Goal: Task Accomplishment & Management: Manage account settings

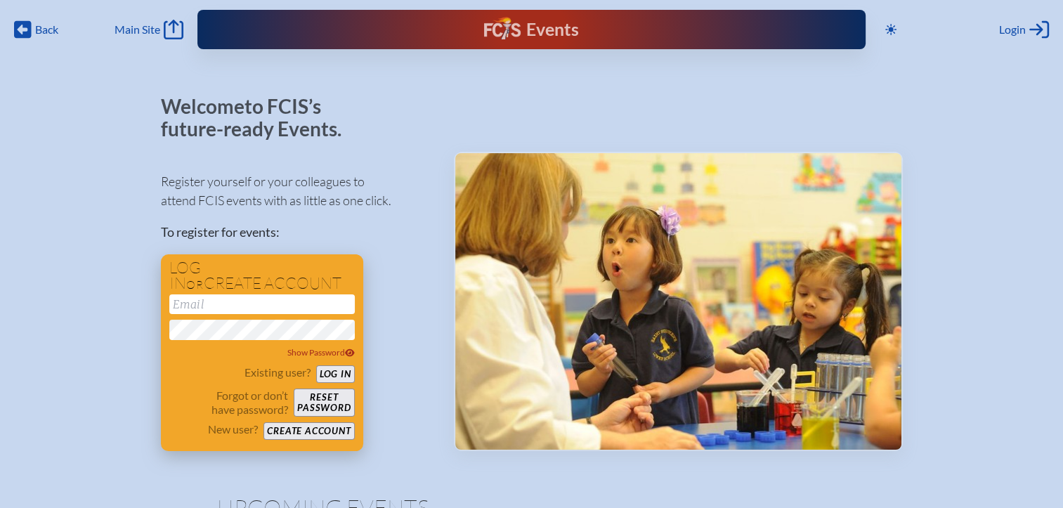
type input "[EMAIL_ADDRESS][DOMAIN_NAME]"
drag, startPoint x: 344, startPoint y: 372, endPoint x: 396, endPoint y: 320, distance: 74.0
click at [346, 371] on button "Log in" at bounding box center [335, 374] width 39 height 18
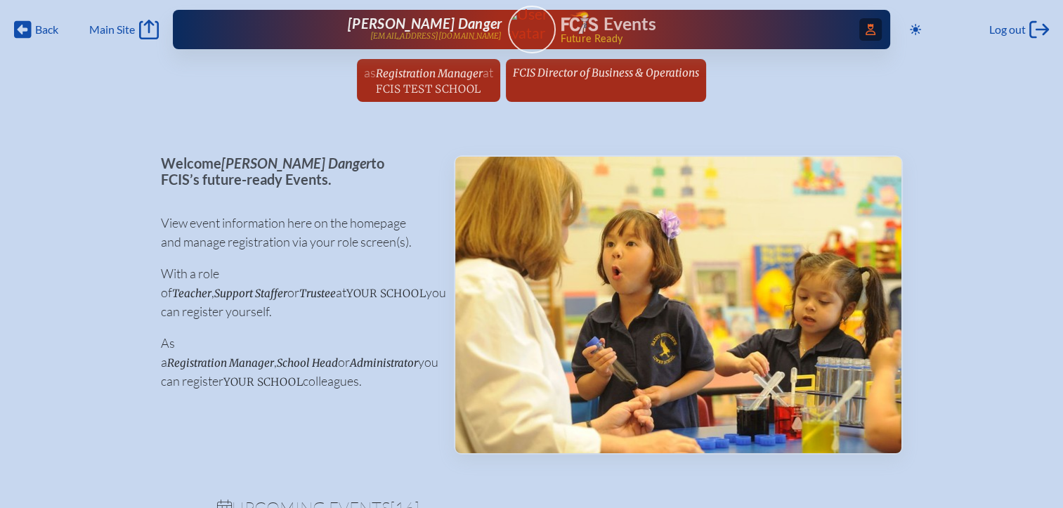
click at [860, 27] on span "Access Users..." at bounding box center [871, 29] width 22 height 22
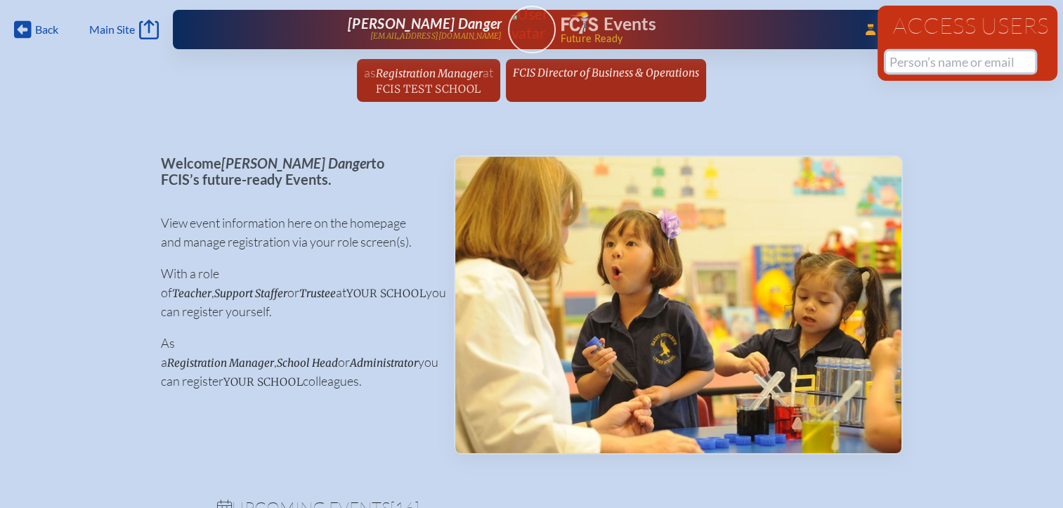
click at [945, 61] on input "text" at bounding box center [960, 61] width 149 height 21
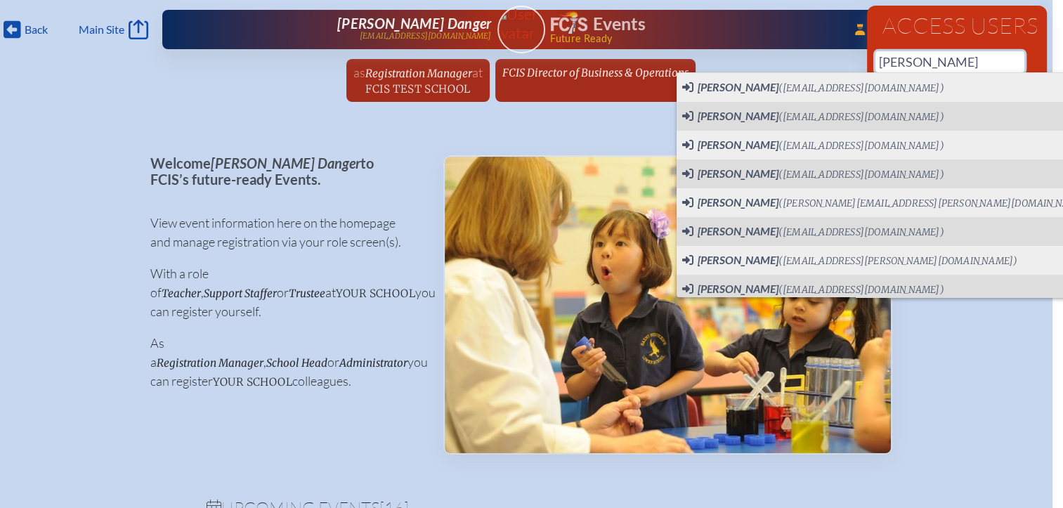
scroll to position [351, 0]
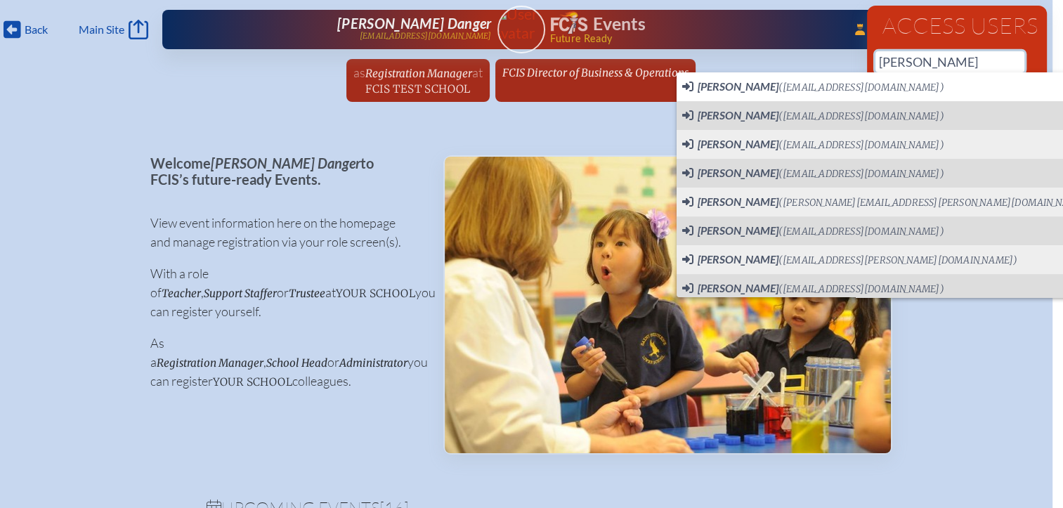
drag, startPoint x: 927, startPoint y: 63, endPoint x: 838, endPoint y: 52, distance: 89.3
click at [838, 52] on div "Back Back Main Site Main Site Toggle to Dark Mode Log out Log out ...Close Acce…" at bounding box center [520, 55] width 1063 height 110
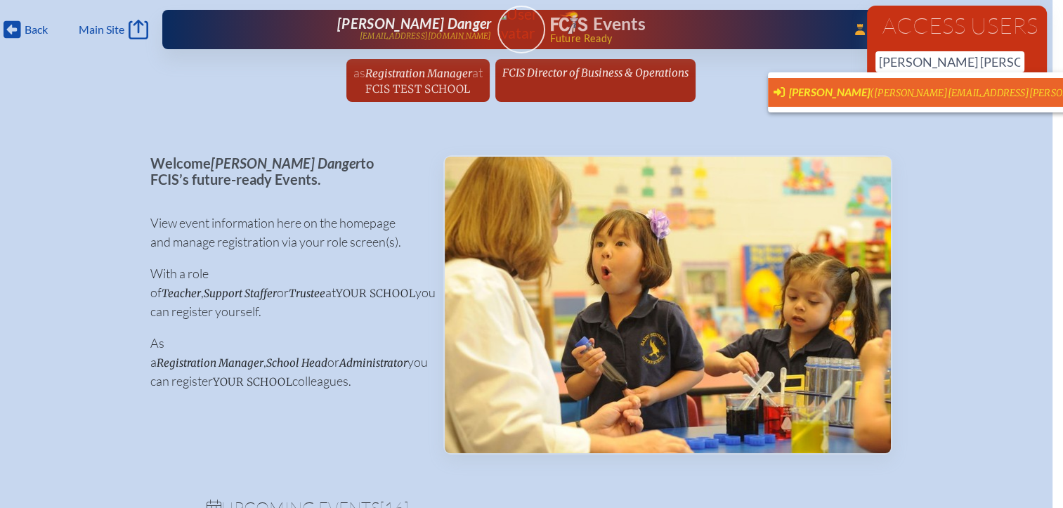
click at [827, 91] on span "[PERSON_NAME]" at bounding box center [829, 91] width 81 height 13
type input "[PERSON_NAME][EMAIL_ADDRESS][PERSON_NAME][PERSON_NAME][DOMAIN_NAME]"
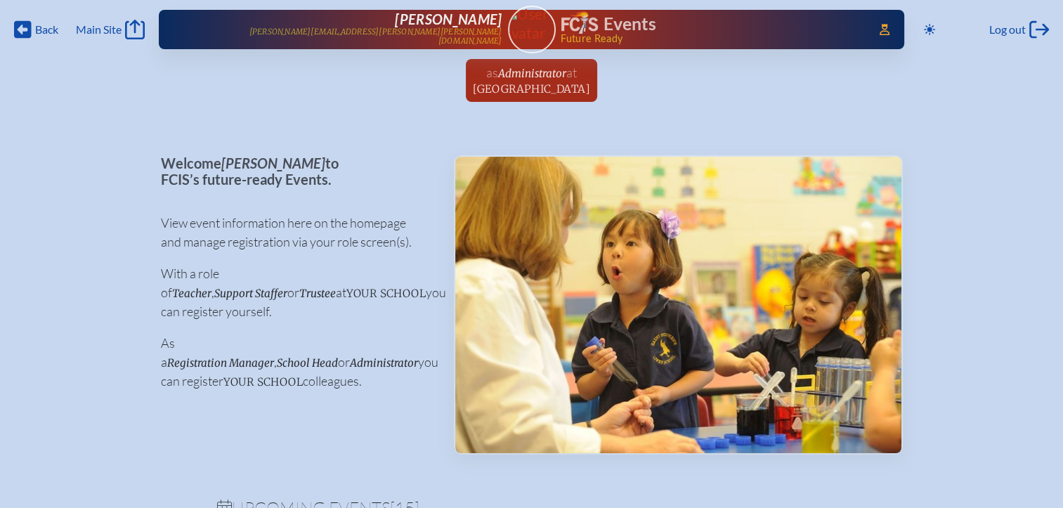
click at [509, 74] on span "Administrator" at bounding box center [532, 73] width 68 height 13
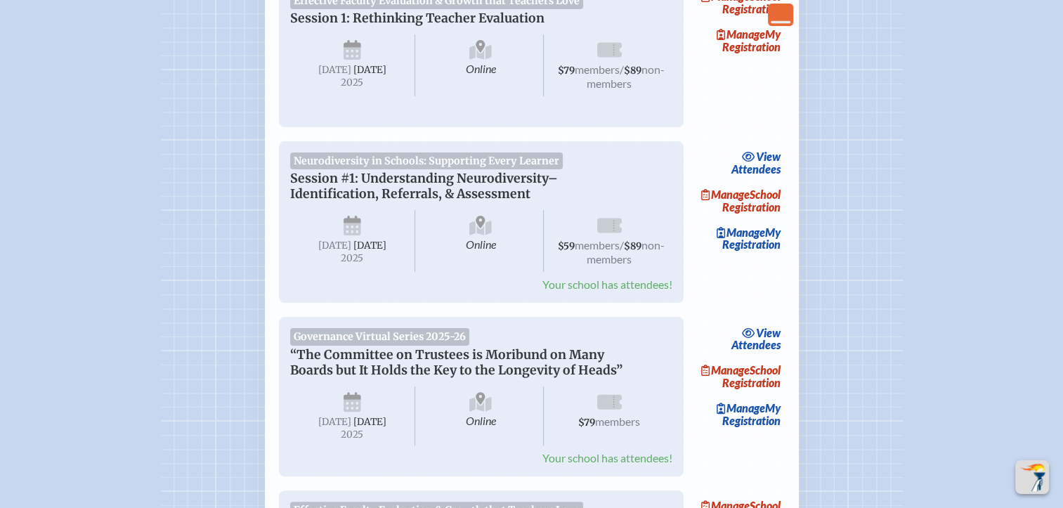
scroll to position [281, 0]
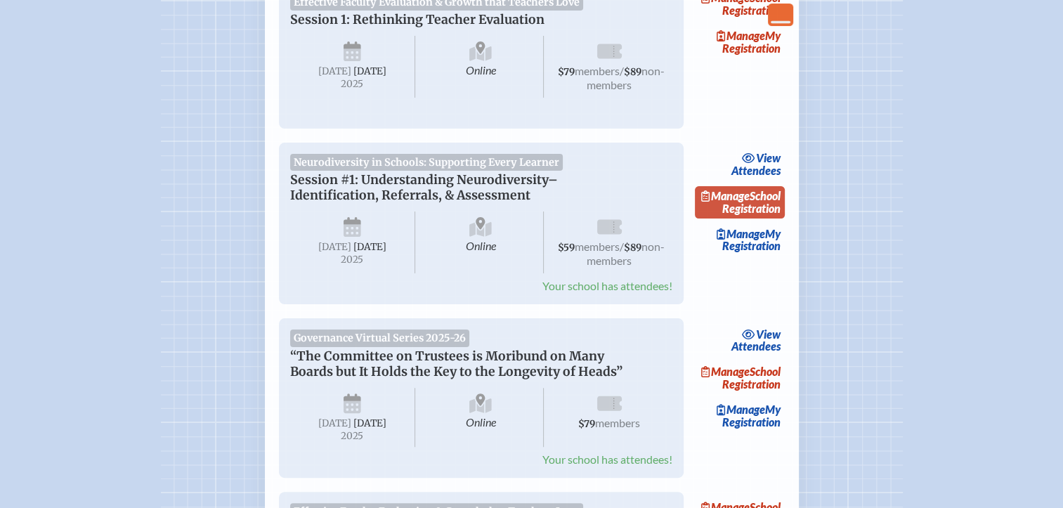
click at [757, 219] on link "Manage School Registration" at bounding box center [740, 202] width 90 height 32
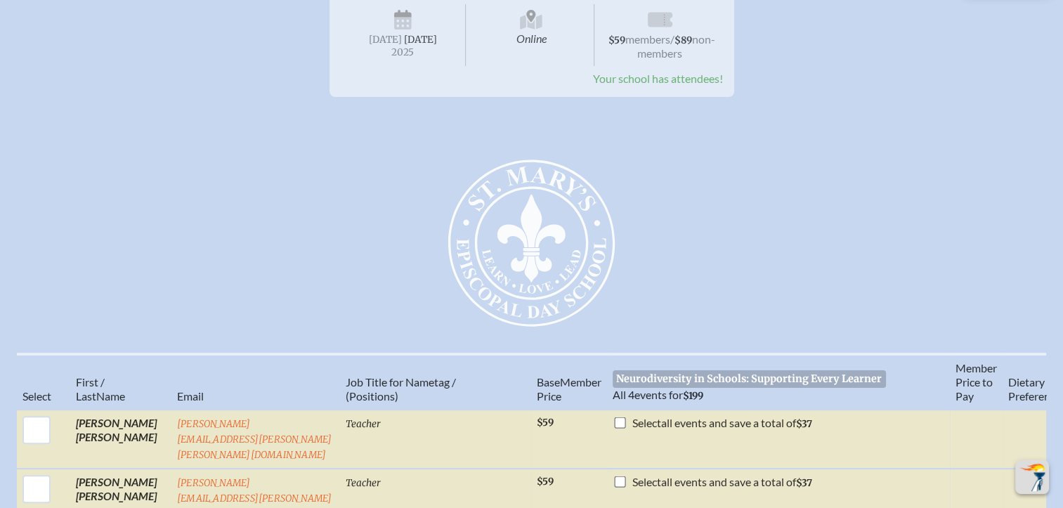
scroll to position [281, 0]
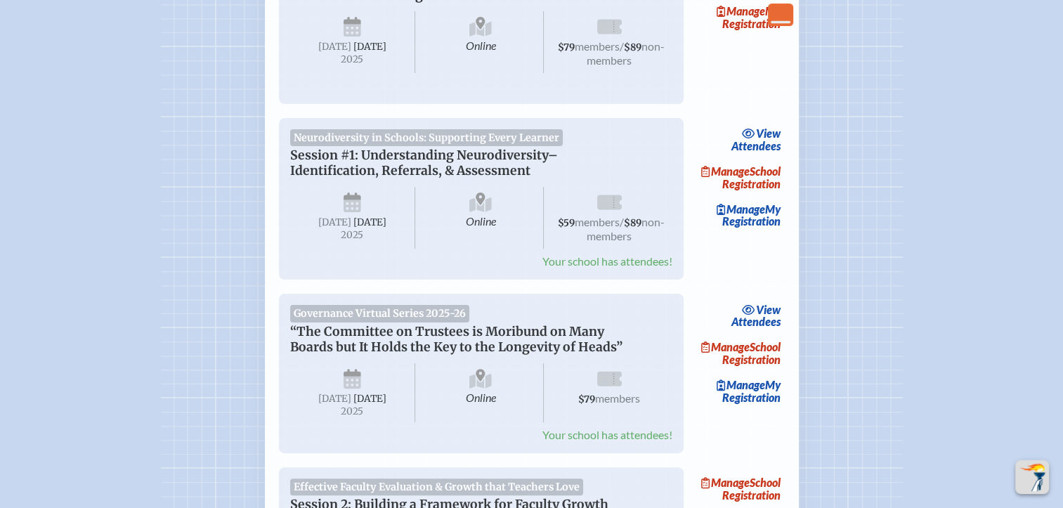
scroll to position [422, 0]
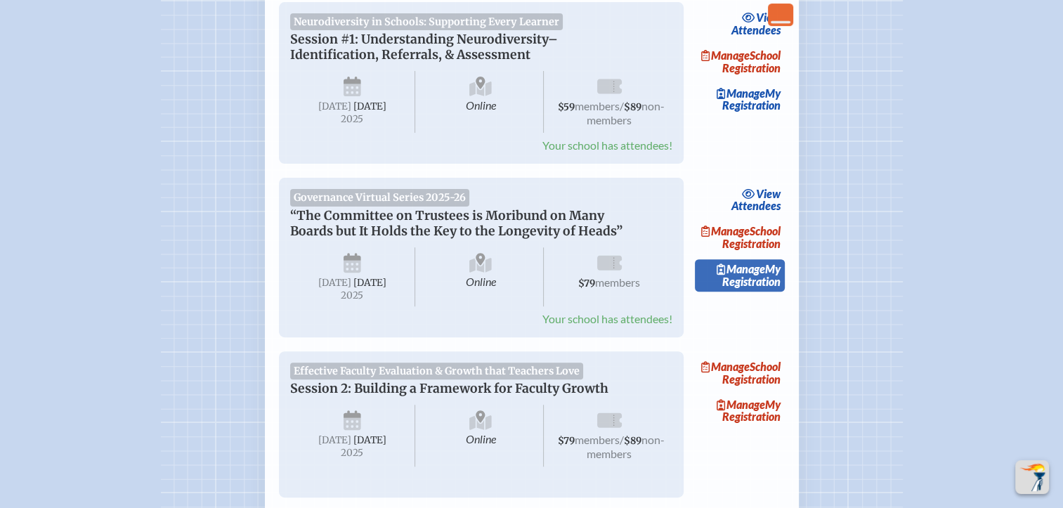
click at [779, 292] on link "Manage My Registration" at bounding box center [740, 275] width 90 height 32
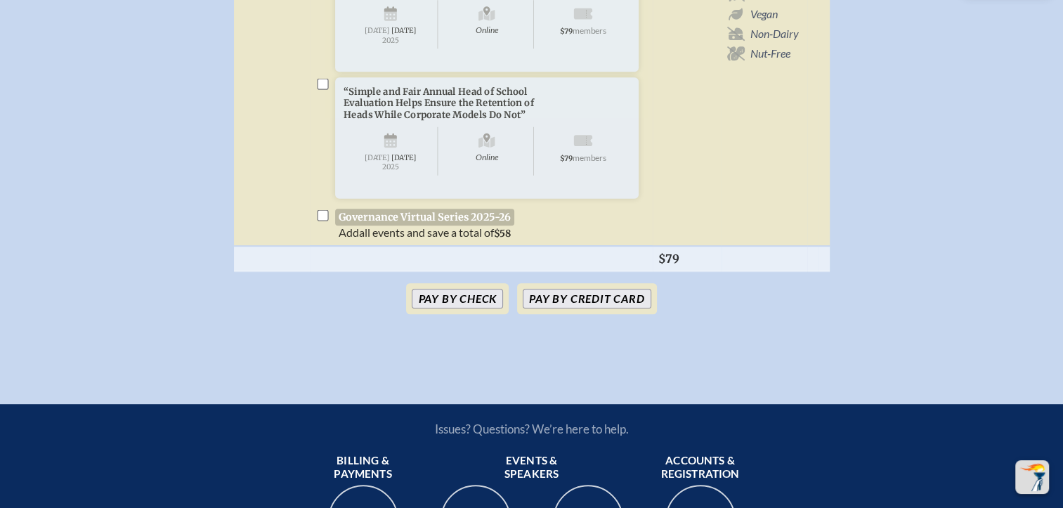
scroll to position [703, 0]
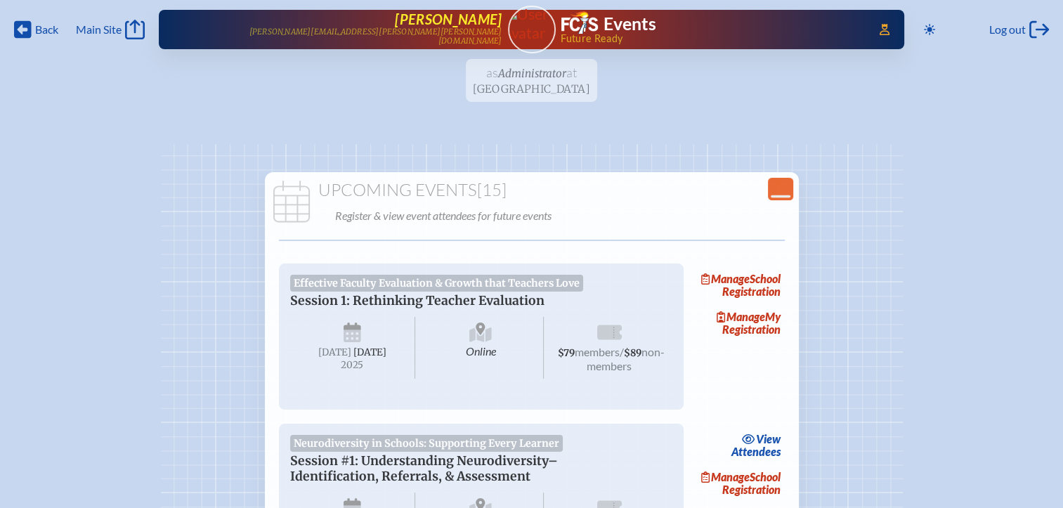
drag, startPoint x: 504, startPoint y: 21, endPoint x: 403, endPoint y: 18, distance: 101.2
click at [403, 18] on div "Access Users... [PERSON_NAME] [PERSON_NAME][EMAIL_ADDRESS][PERSON_NAME][PERSON_…" at bounding box center [531, 29] width 745 height 39
copy span "[PERSON_NAME]"
click at [487, 25] on span "[PERSON_NAME]" at bounding box center [448, 19] width 107 height 17
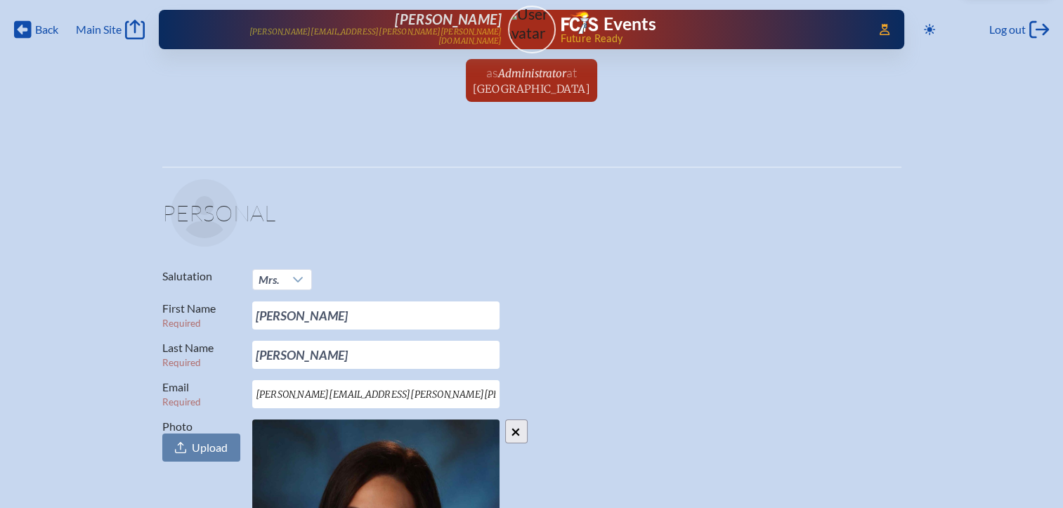
click at [549, 89] on span "[GEOGRAPHIC_DATA]" at bounding box center [531, 88] width 117 height 13
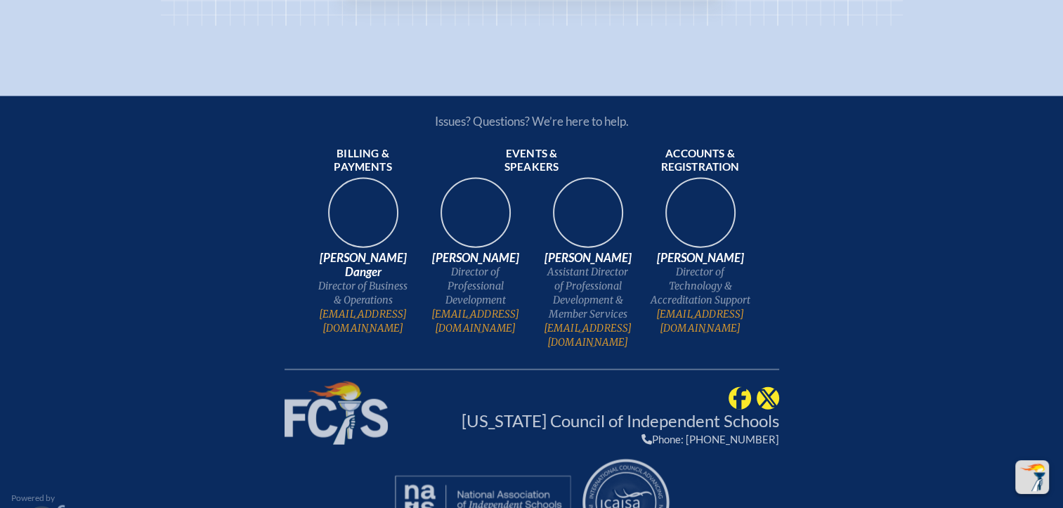
scroll to position [2948, 0]
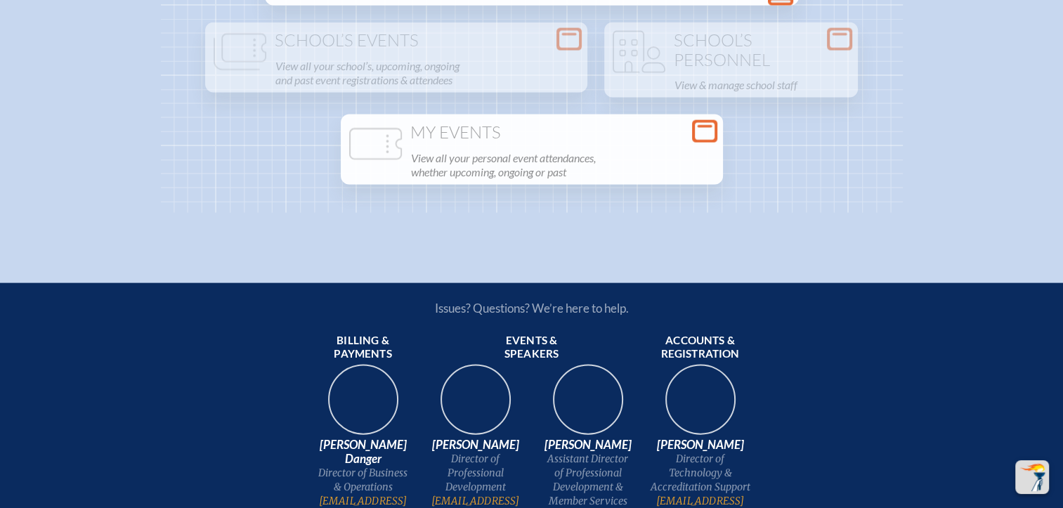
click at [685, 143] on h1 "My Events" at bounding box center [531, 133] width 371 height 20
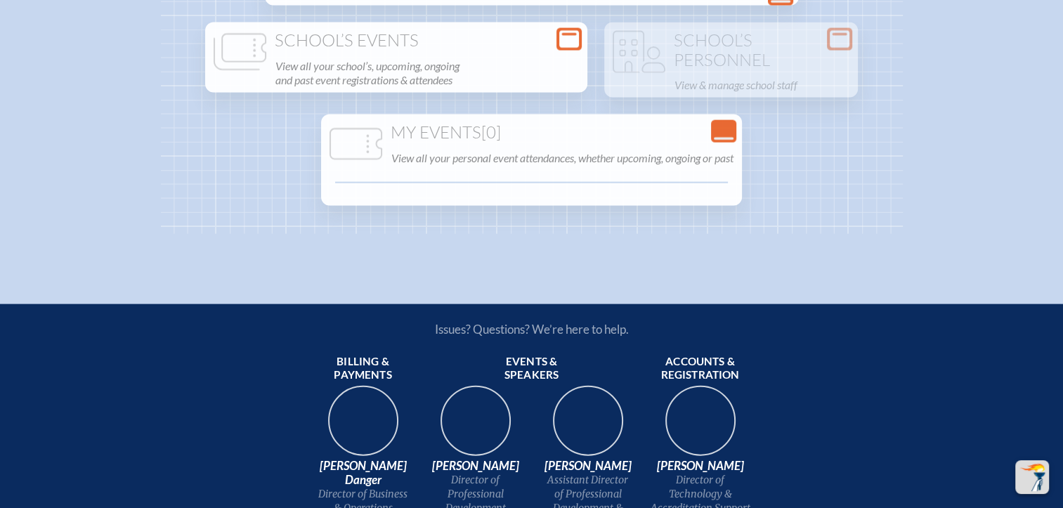
click at [563, 48] on icon at bounding box center [569, 40] width 20 height 18
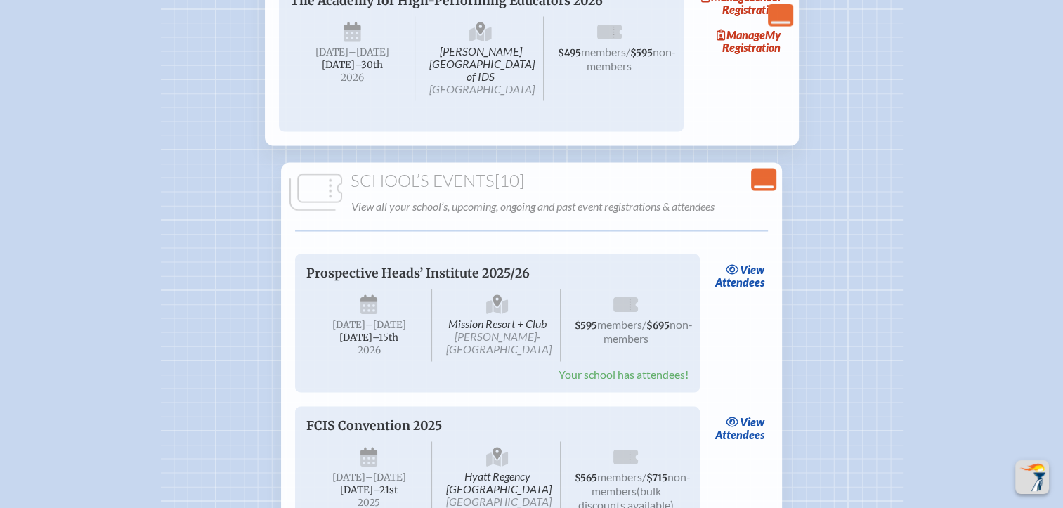
scroll to position [2737, 0]
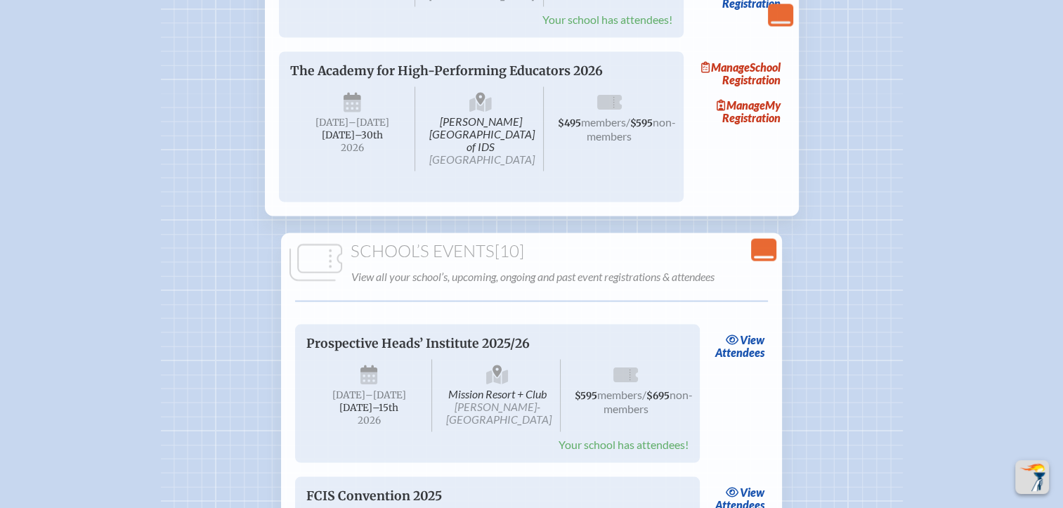
click at [759, 261] on div "Close Console" at bounding box center [763, 250] width 25 height 22
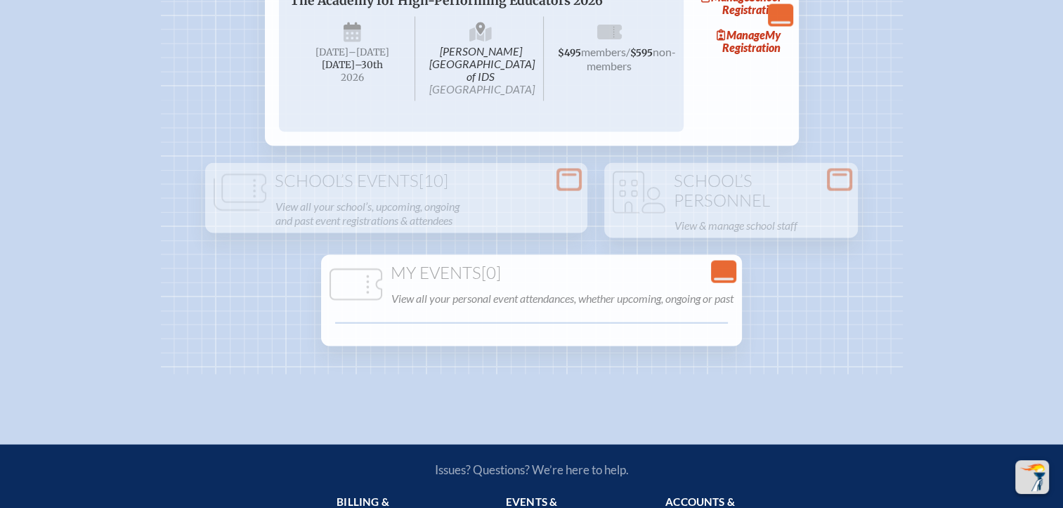
scroll to position [2948, 0]
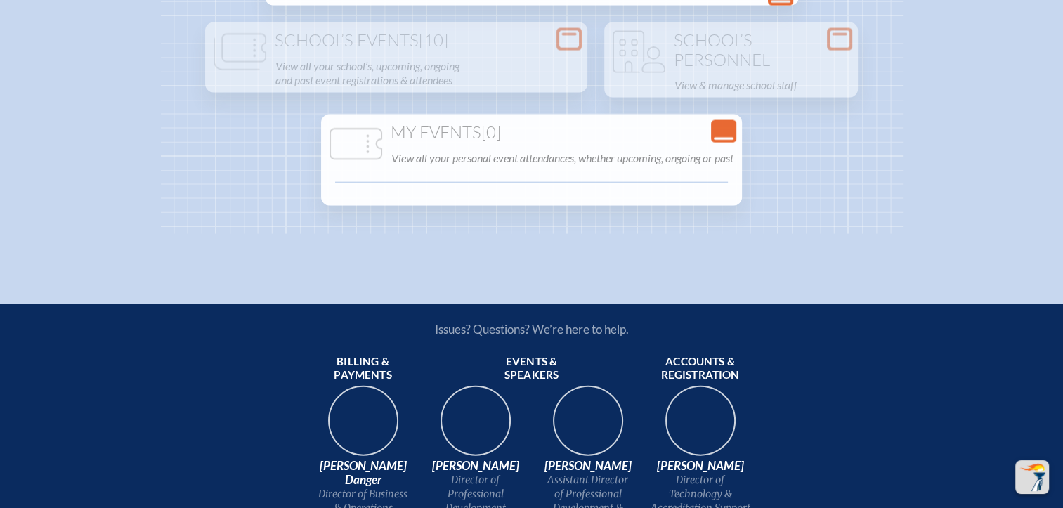
click at [729, 141] on icon "Close Console" at bounding box center [724, 132] width 20 height 20
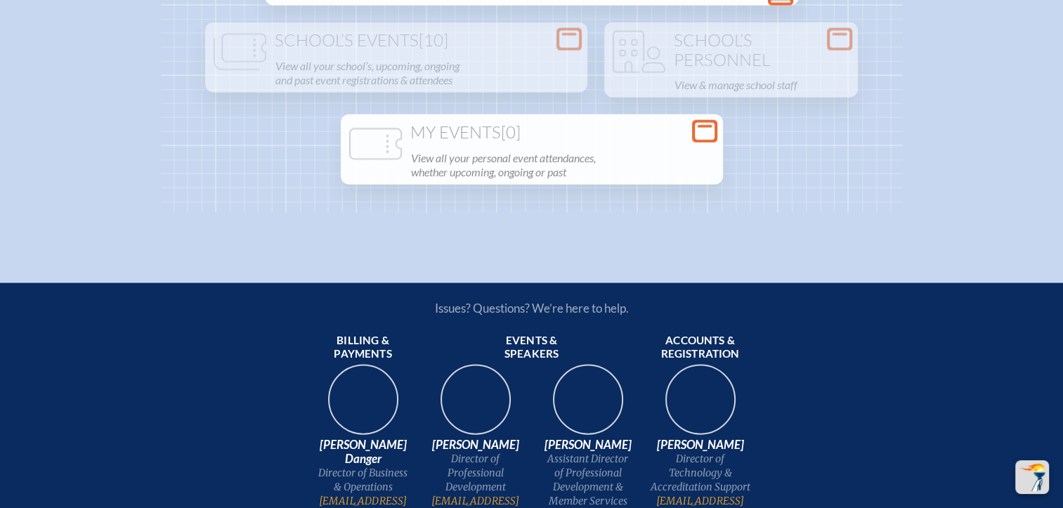
click at [706, 141] on icon at bounding box center [705, 132] width 20 height 18
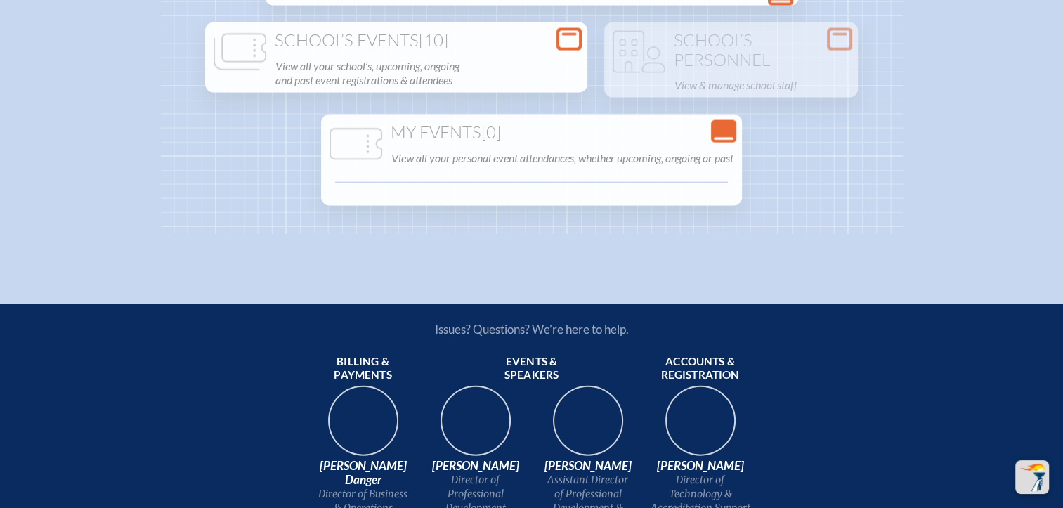
click at [562, 48] on icon at bounding box center [569, 40] width 20 height 18
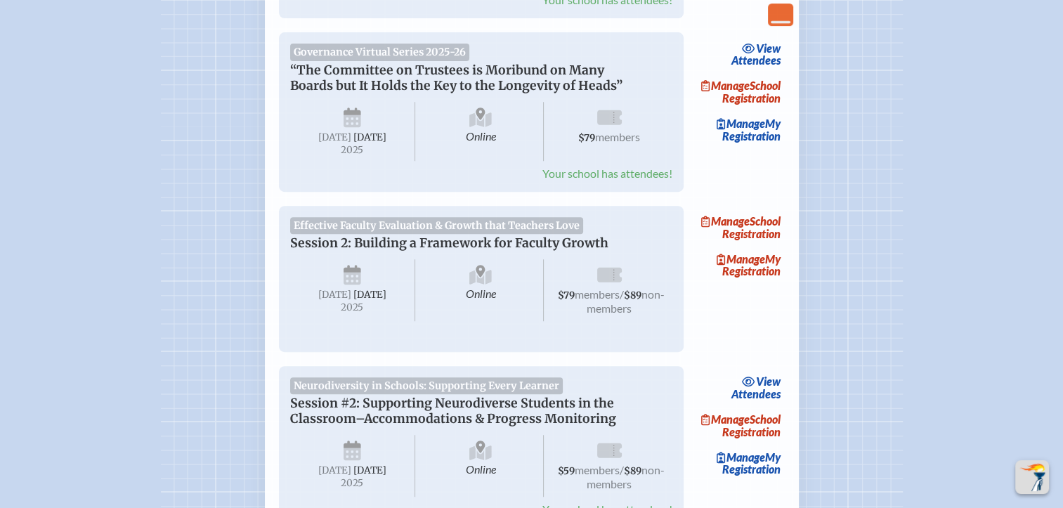
scroll to position [0, 0]
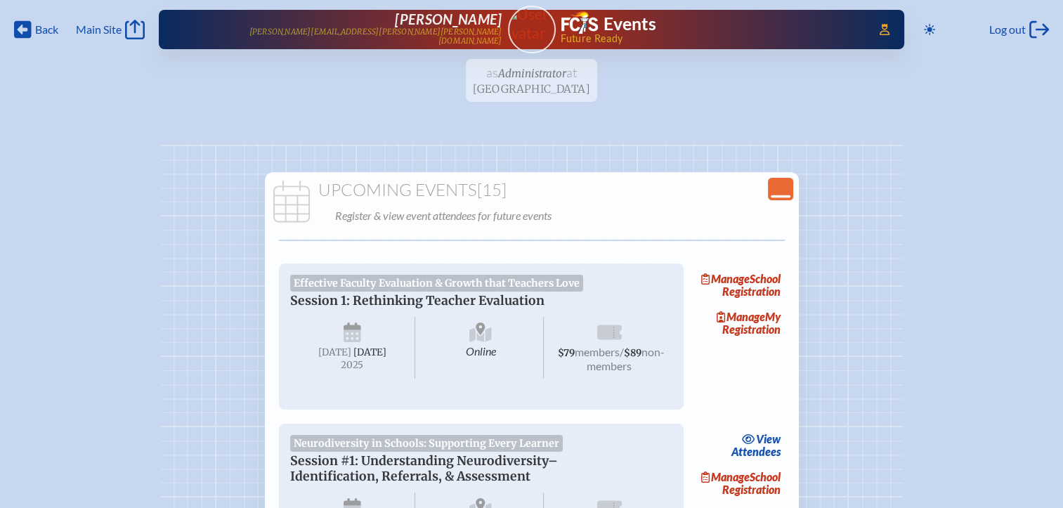
click at [778, 186] on icon "Close Console" at bounding box center [781, 189] width 20 height 20
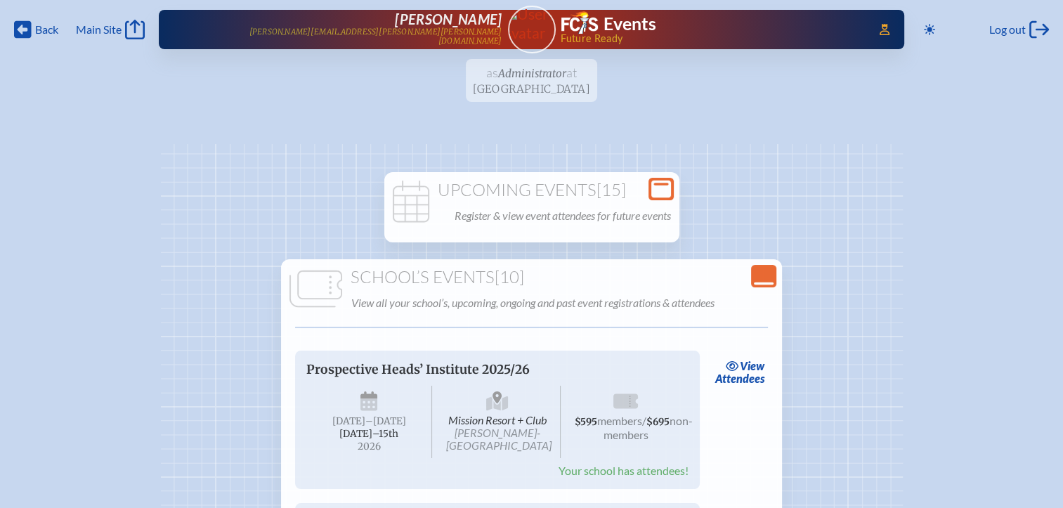
click at [762, 277] on icon "Close Console" at bounding box center [764, 276] width 20 height 20
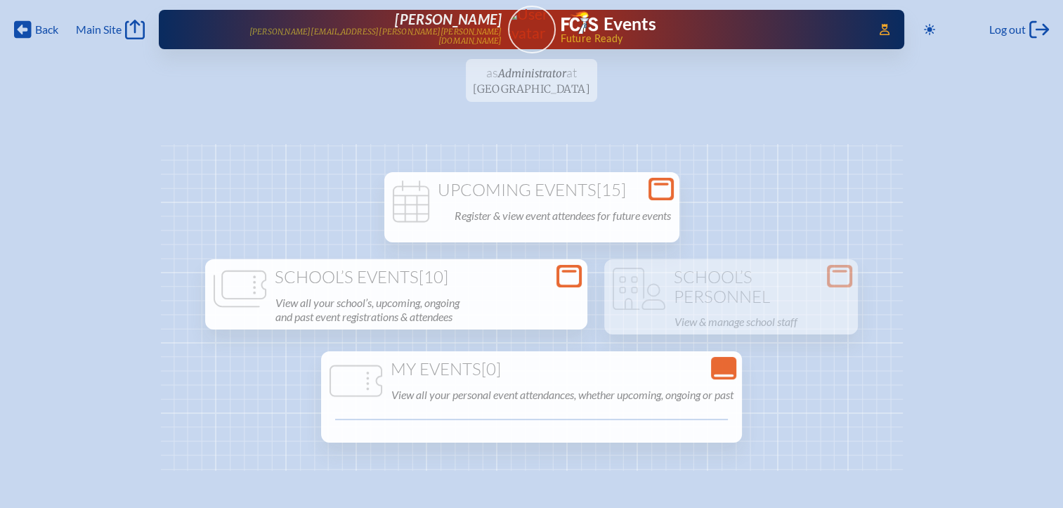
click at [528, 206] on p "Register & view event attendees for future events" at bounding box center [563, 216] width 216 height 20
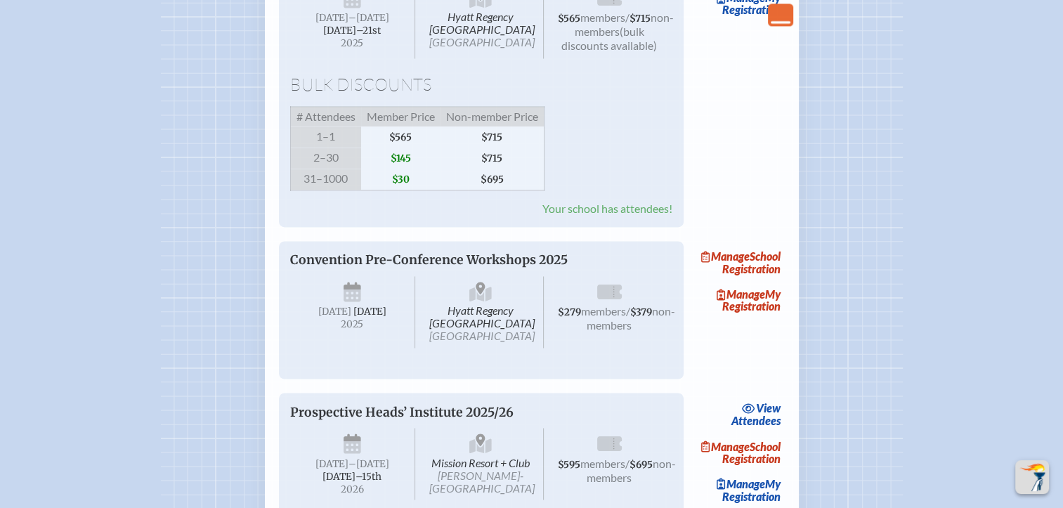
scroll to position [2108, 0]
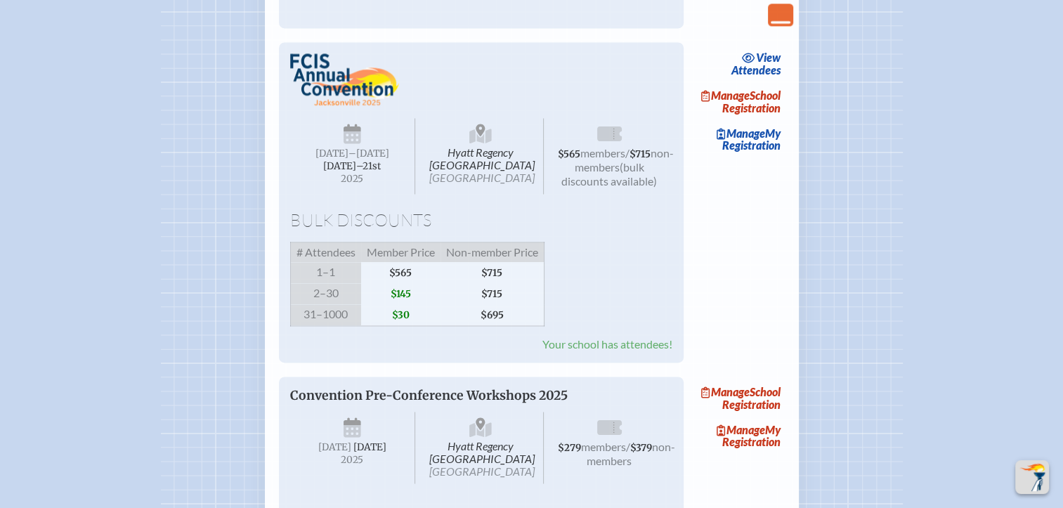
click at [767, 118] on link "Manage School Registration" at bounding box center [740, 102] width 90 height 32
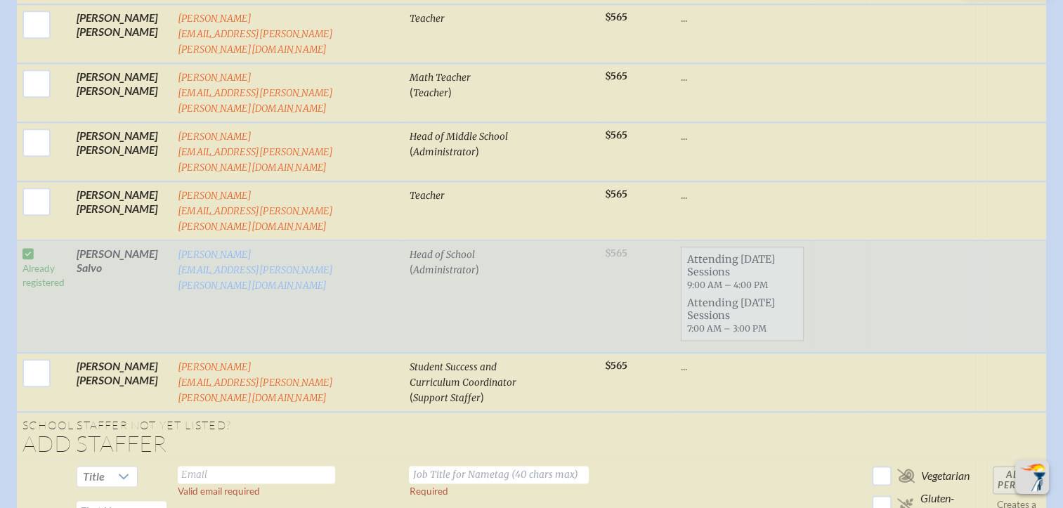
scroll to position [1546, 0]
